Goal: Book appointment/travel/reservation

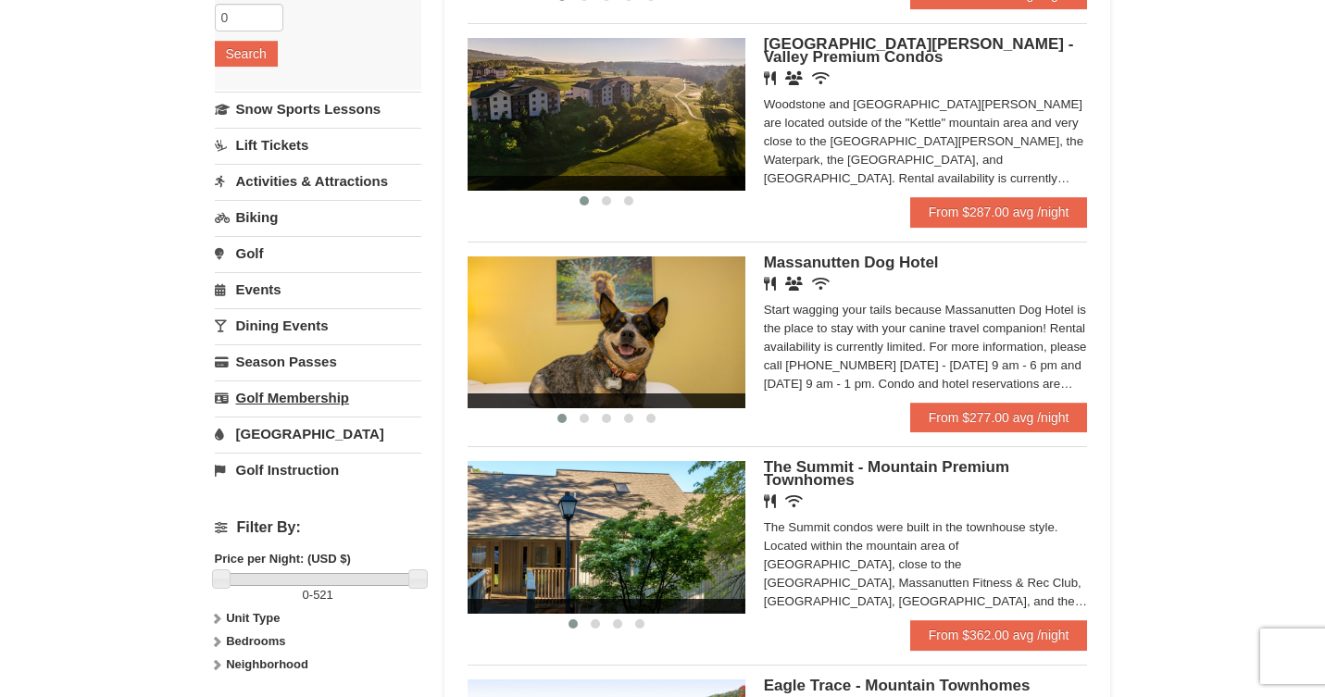
scroll to position [365, 0]
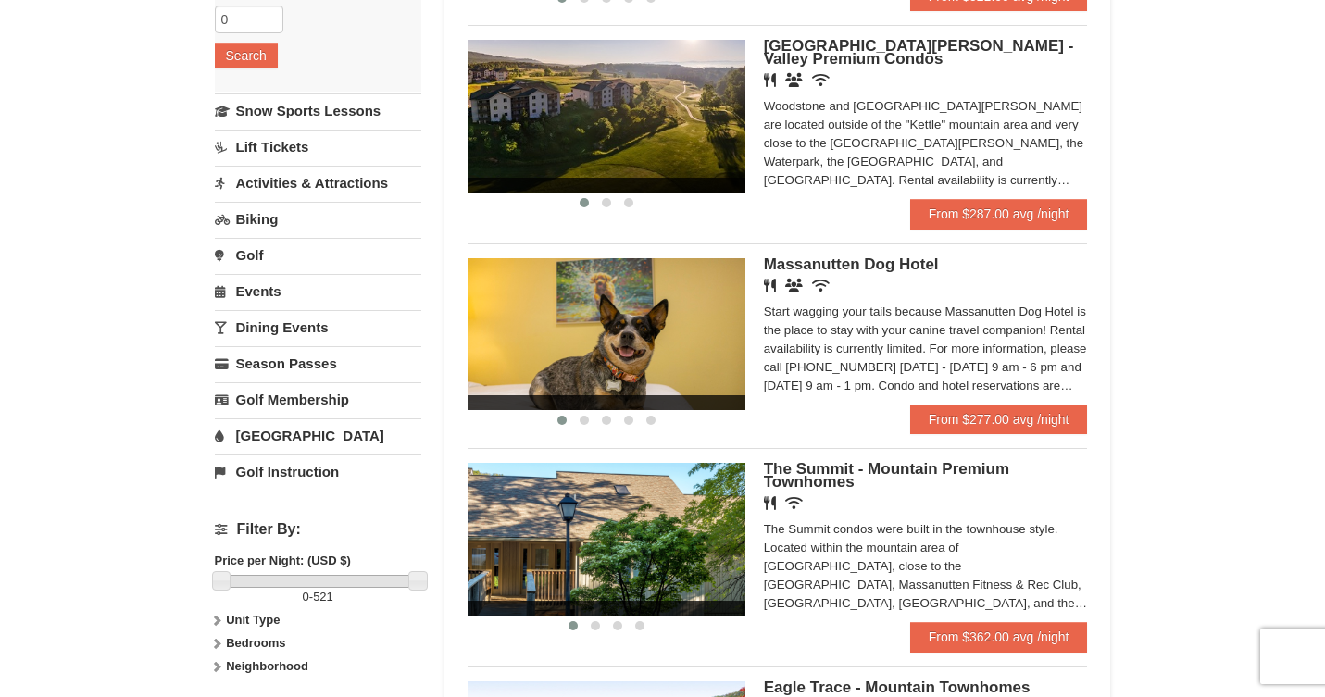
click at [265, 432] on link "[GEOGRAPHIC_DATA]" at bounding box center [318, 436] width 207 height 34
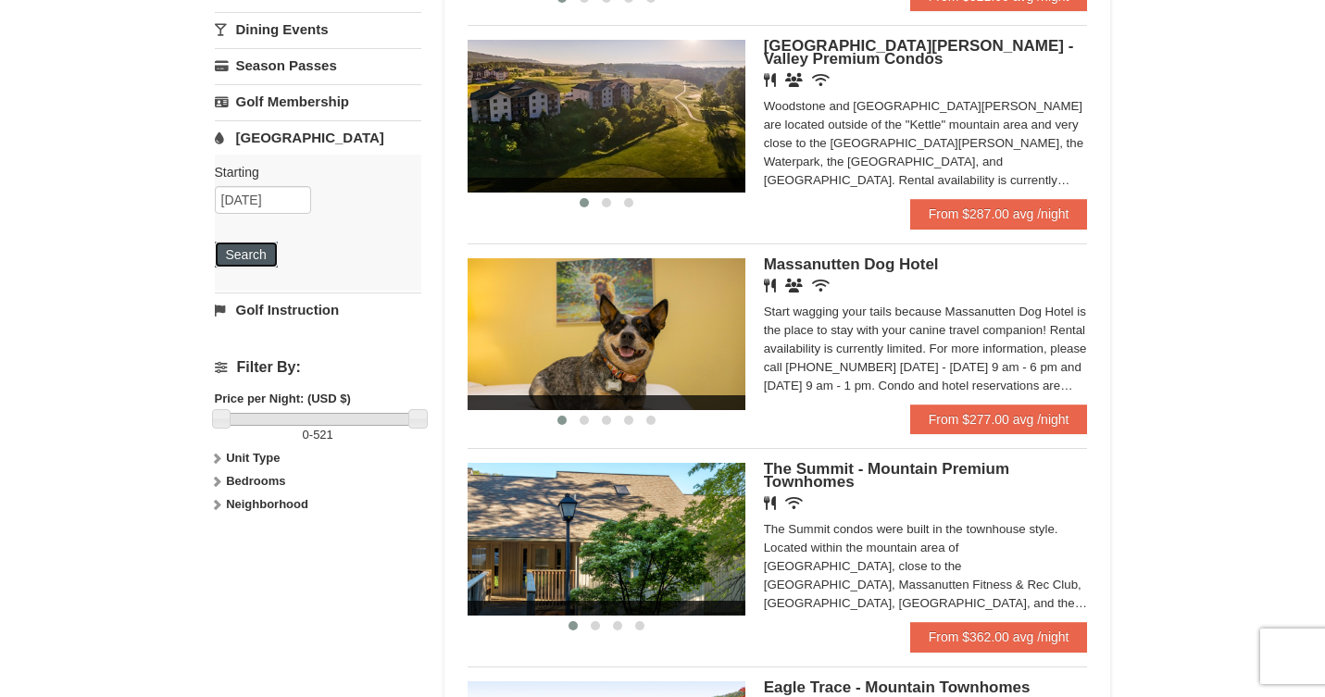
click at [272, 249] on button "Search" at bounding box center [246, 255] width 63 height 26
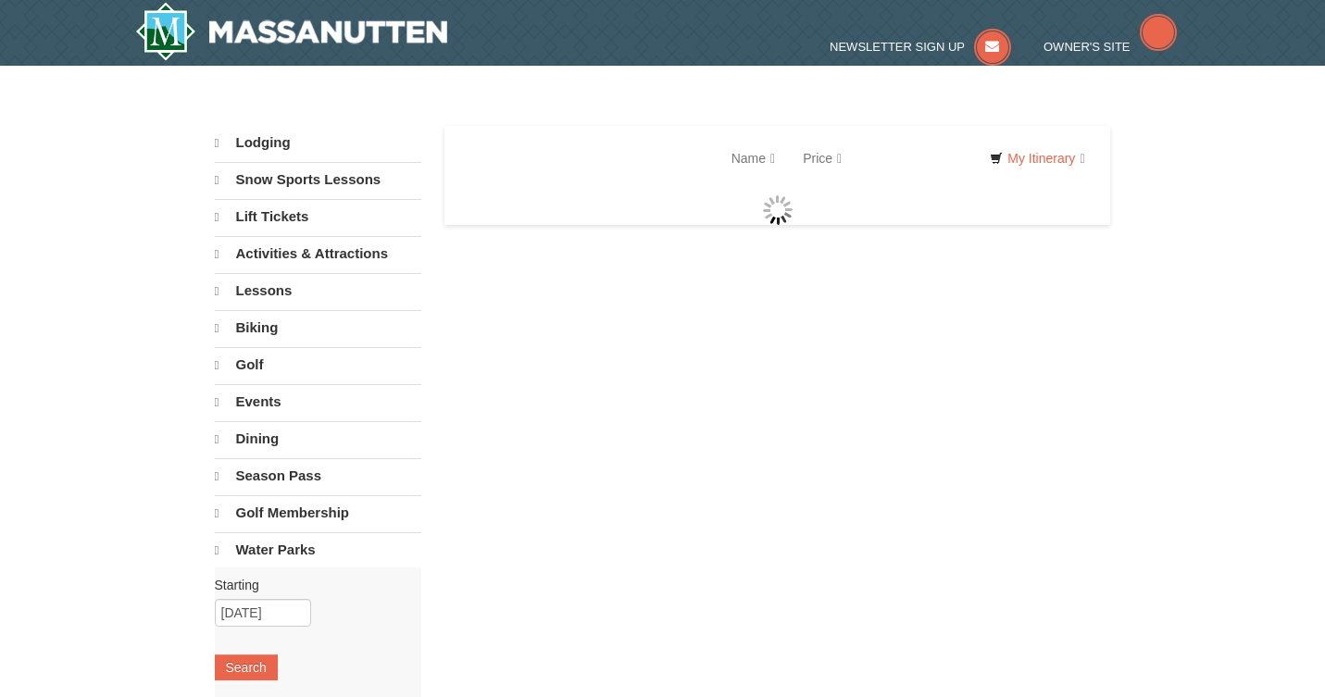
select select "10"
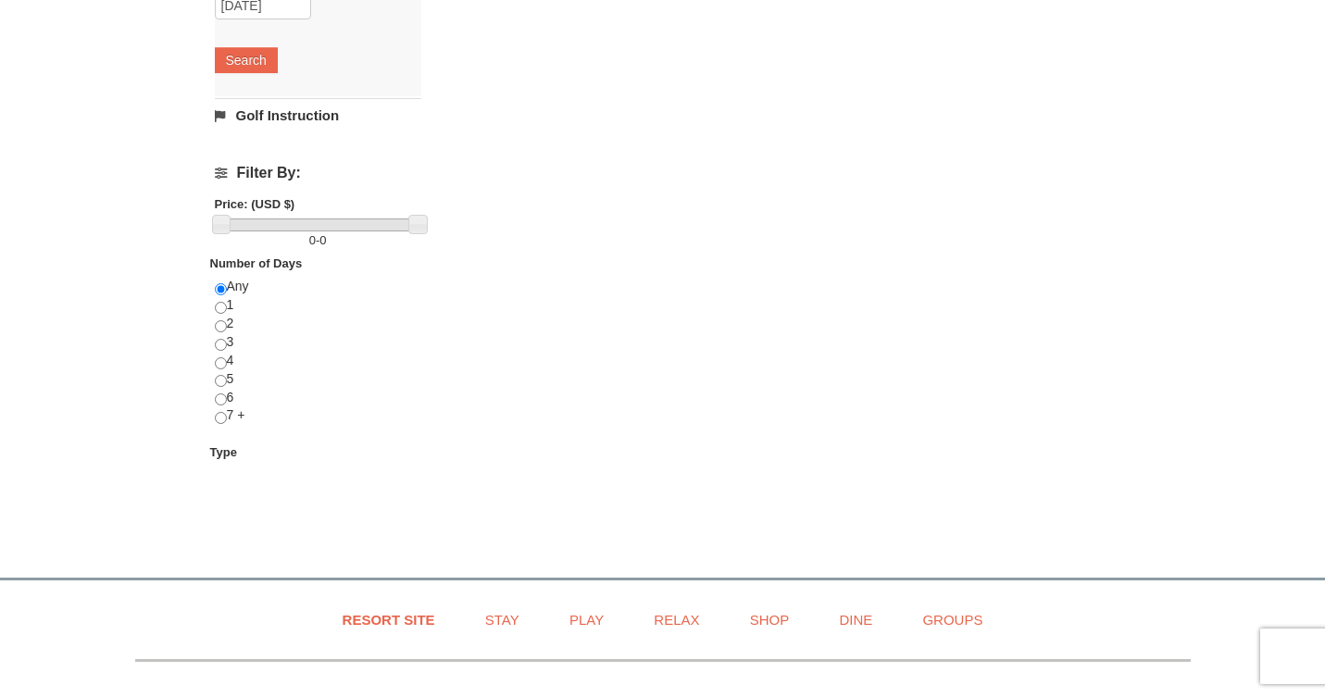
scroll to position [584, 0]
